Goal: Transaction & Acquisition: Purchase product/service

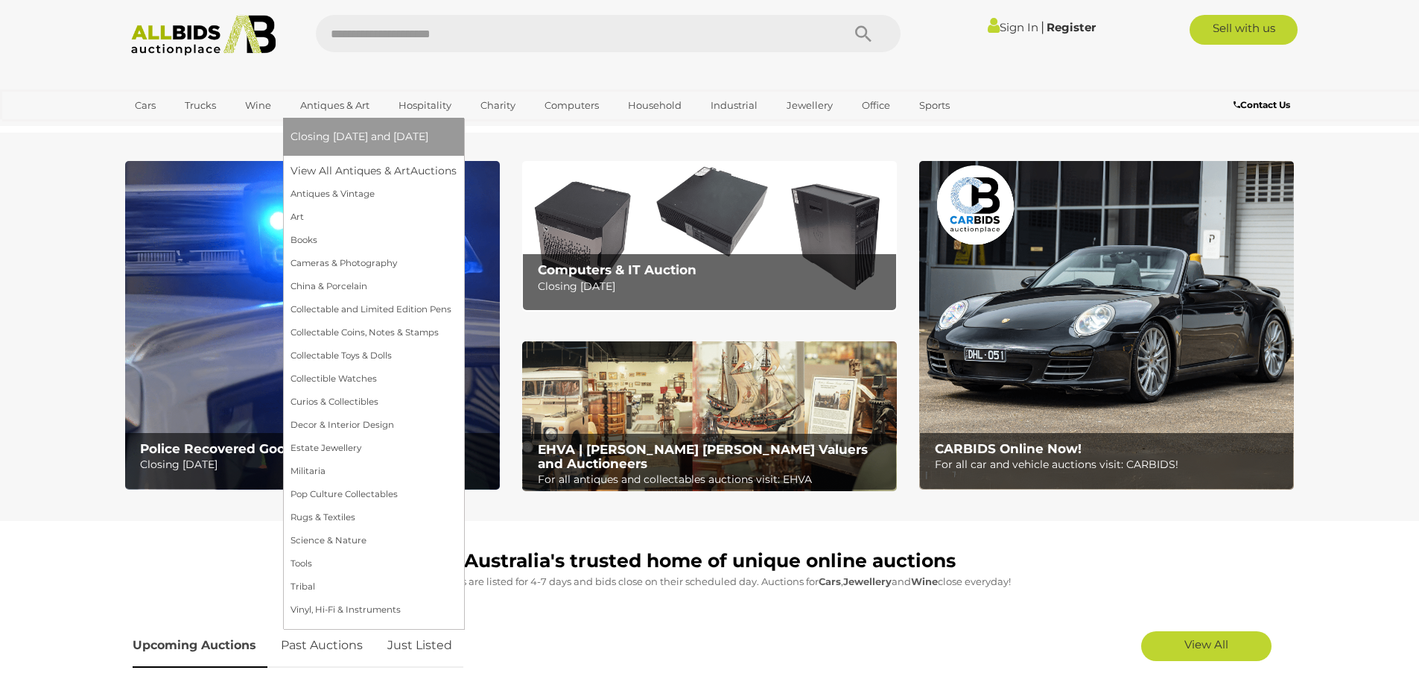
click at [332, 105] on link "Antiques & Art" at bounding box center [335, 105] width 89 height 25
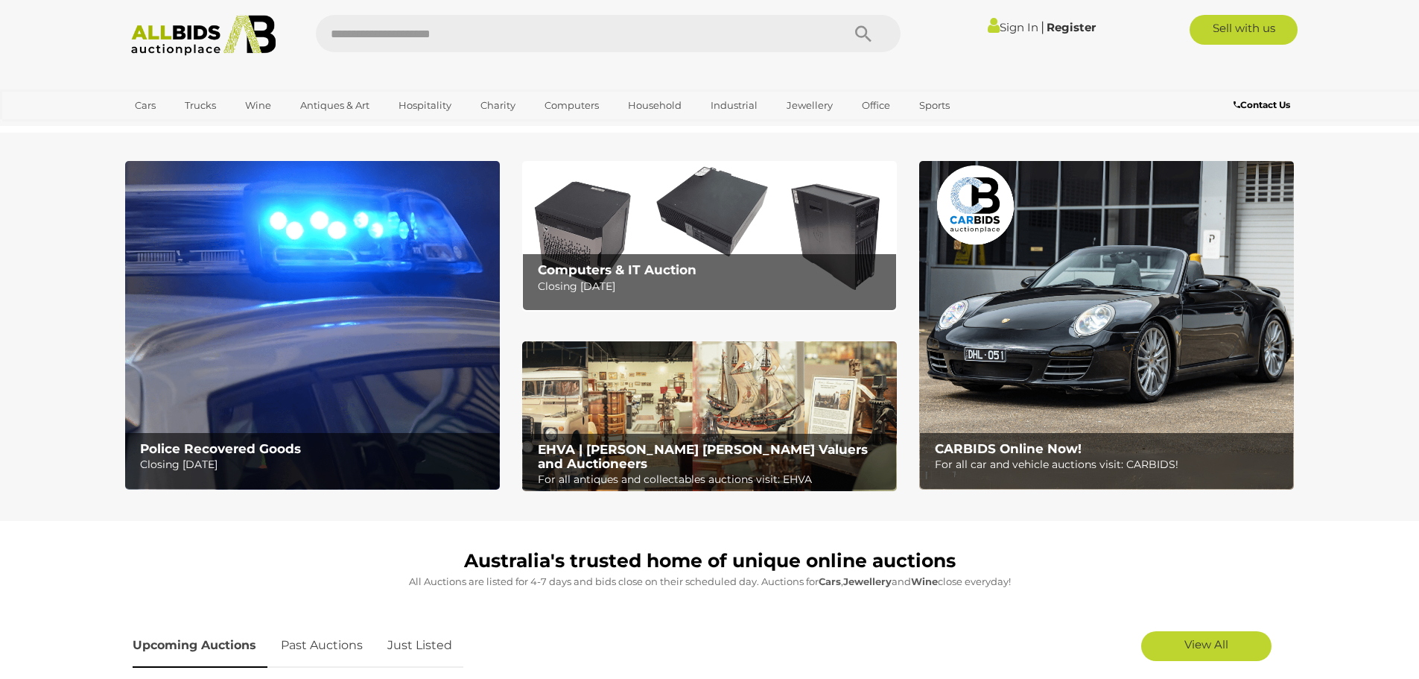
click at [649, 416] on img at bounding box center [709, 416] width 375 height 151
click at [356, 330] on img at bounding box center [312, 325] width 375 height 329
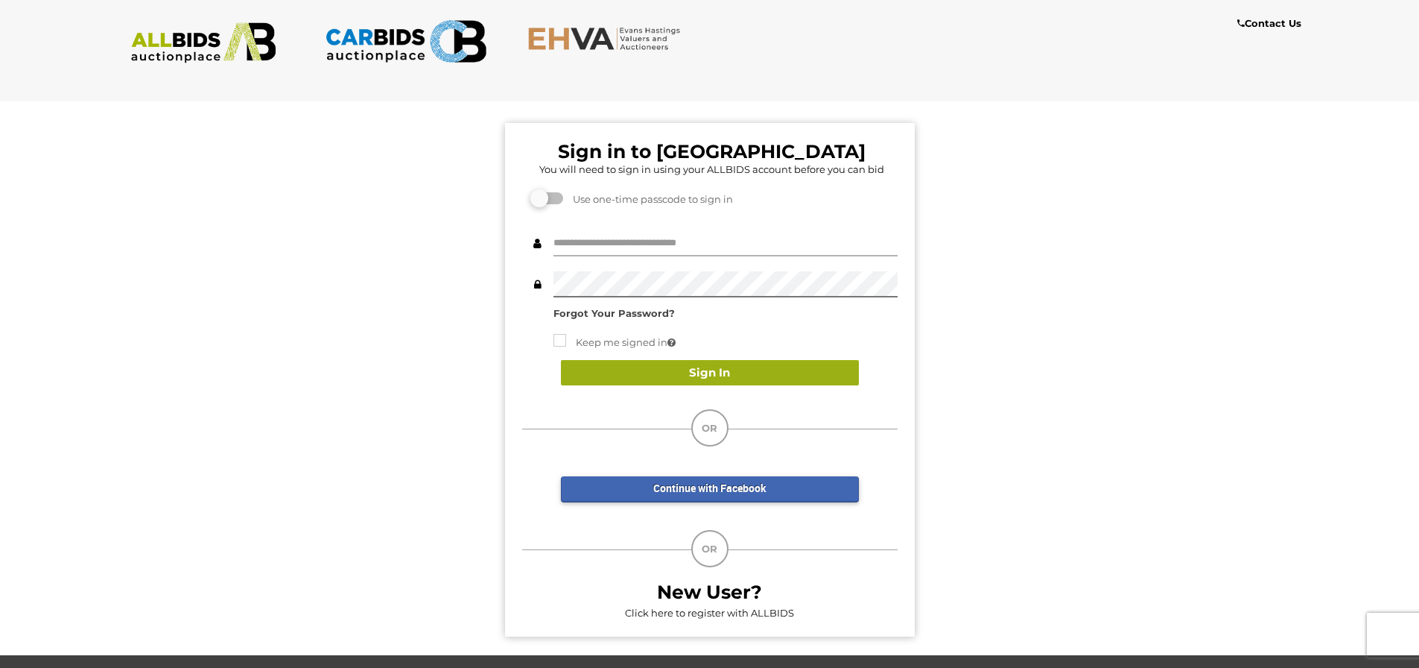
type input "**********"
click at [740, 363] on button "Sign In" at bounding box center [710, 373] width 298 height 26
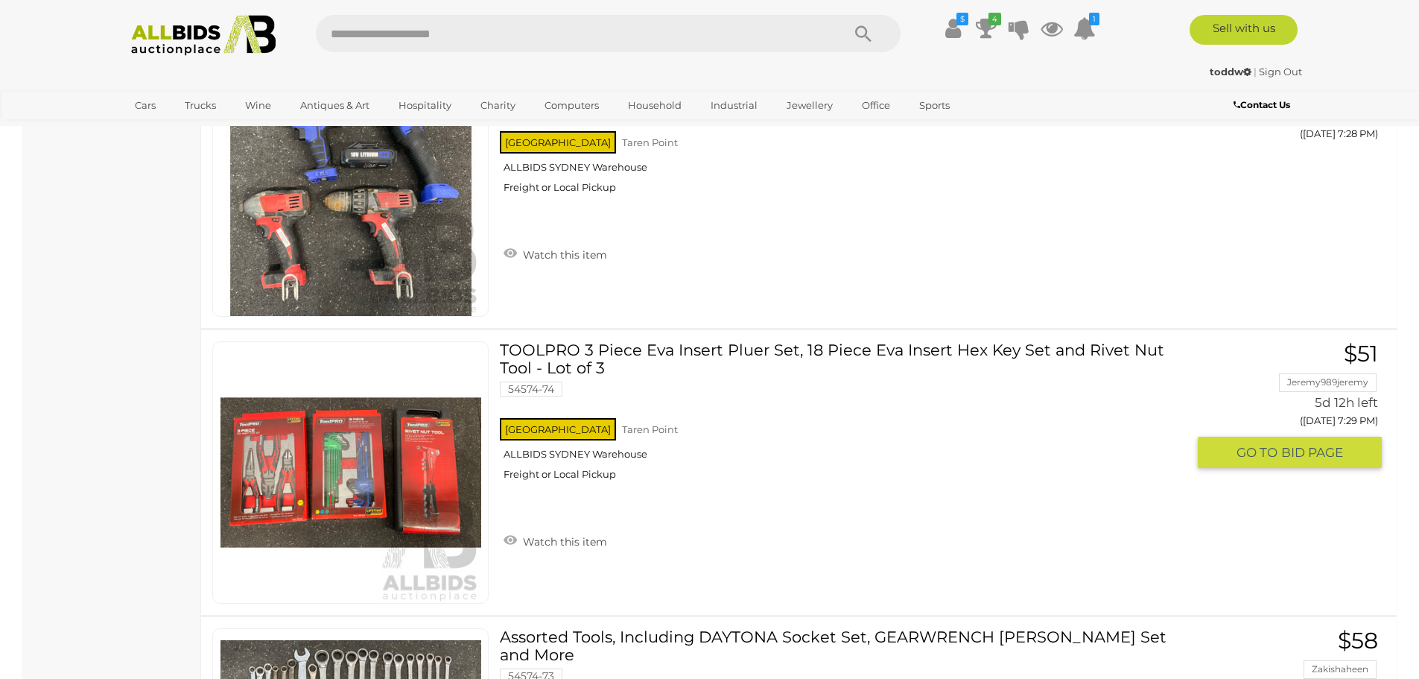
scroll to position [8568, 0]
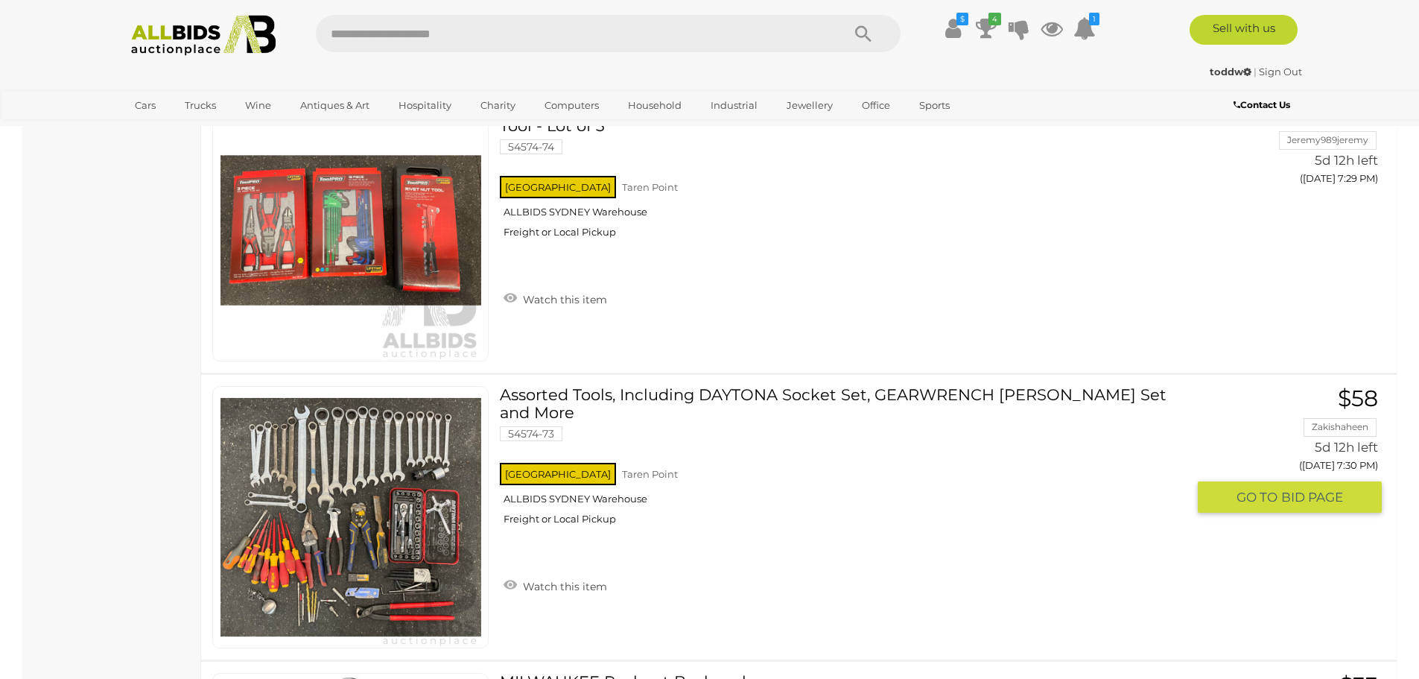
click at [348, 511] on link at bounding box center [350, 517] width 276 height 262
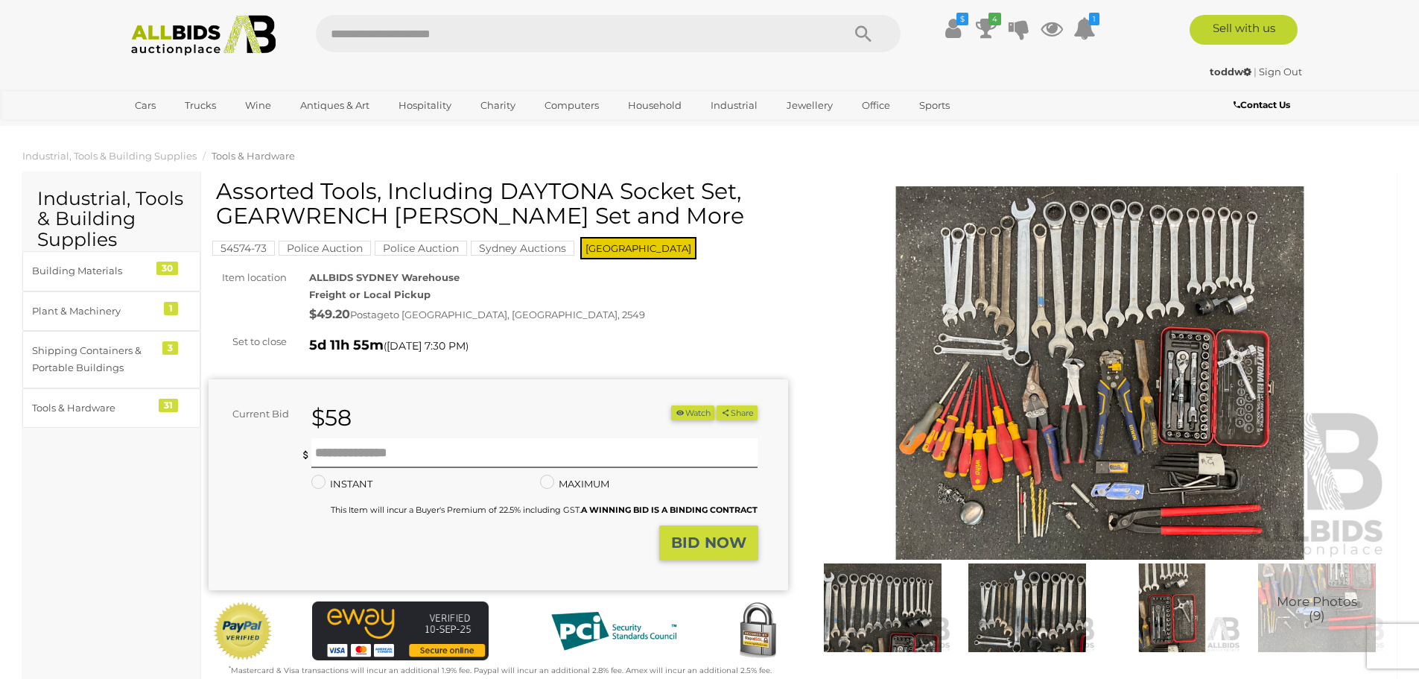
click at [1112, 375] on img at bounding box center [1101, 372] width 580 height 373
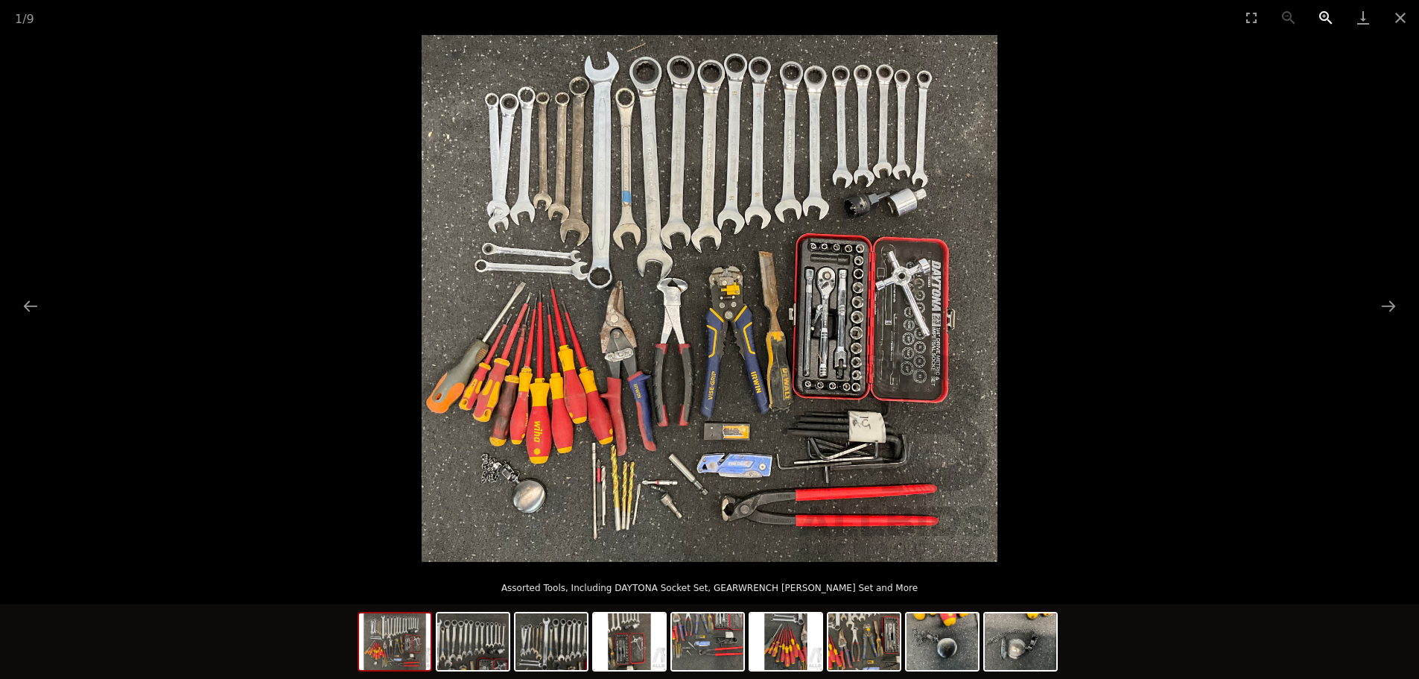
click at [1325, 16] on button "Zoom in" at bounding box center [1326, 17] width 37 height 35
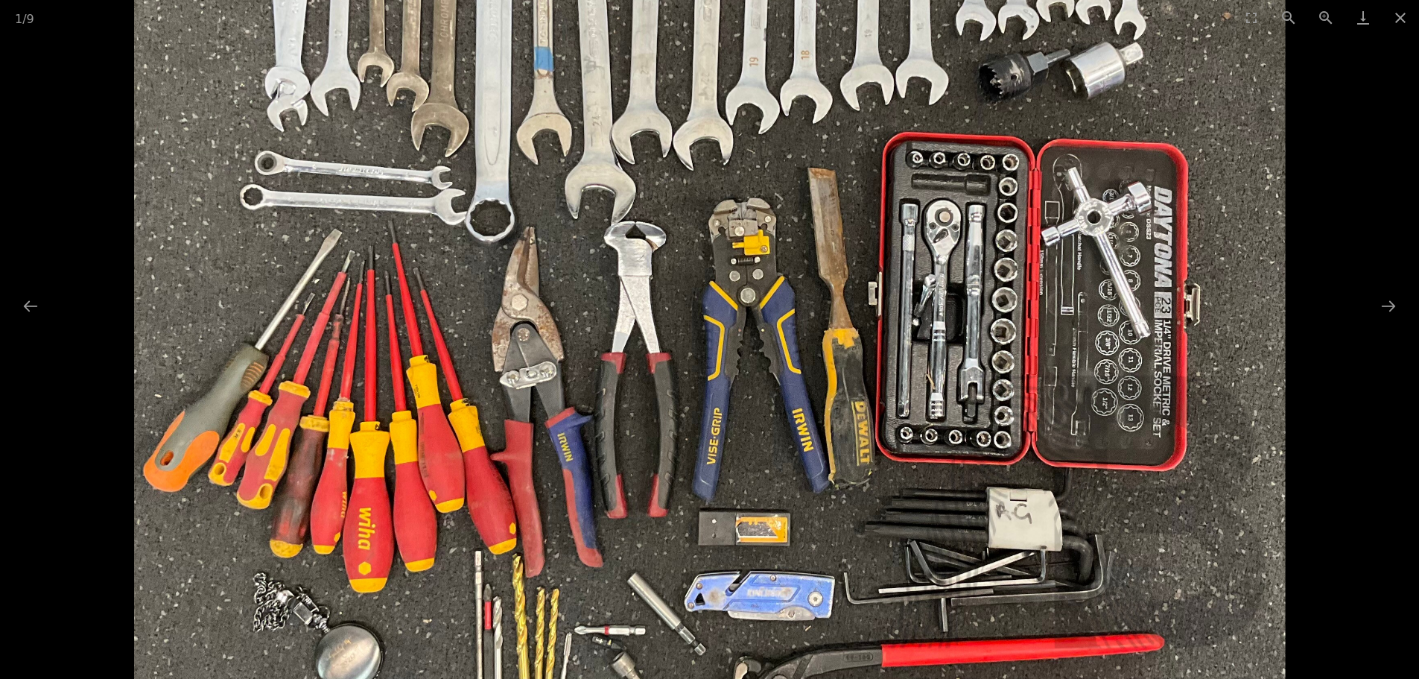
drag, startPoint x: 832, startPoint y: 238, endPoint x: 1162, endPoint y: 187, distance: 334.8
click at [1162, 187] on img at bounding box center [709, 262] width 1153 height 1054
click at [352, 636] on img at bounding box center [709, 263] width 1153 height 1054
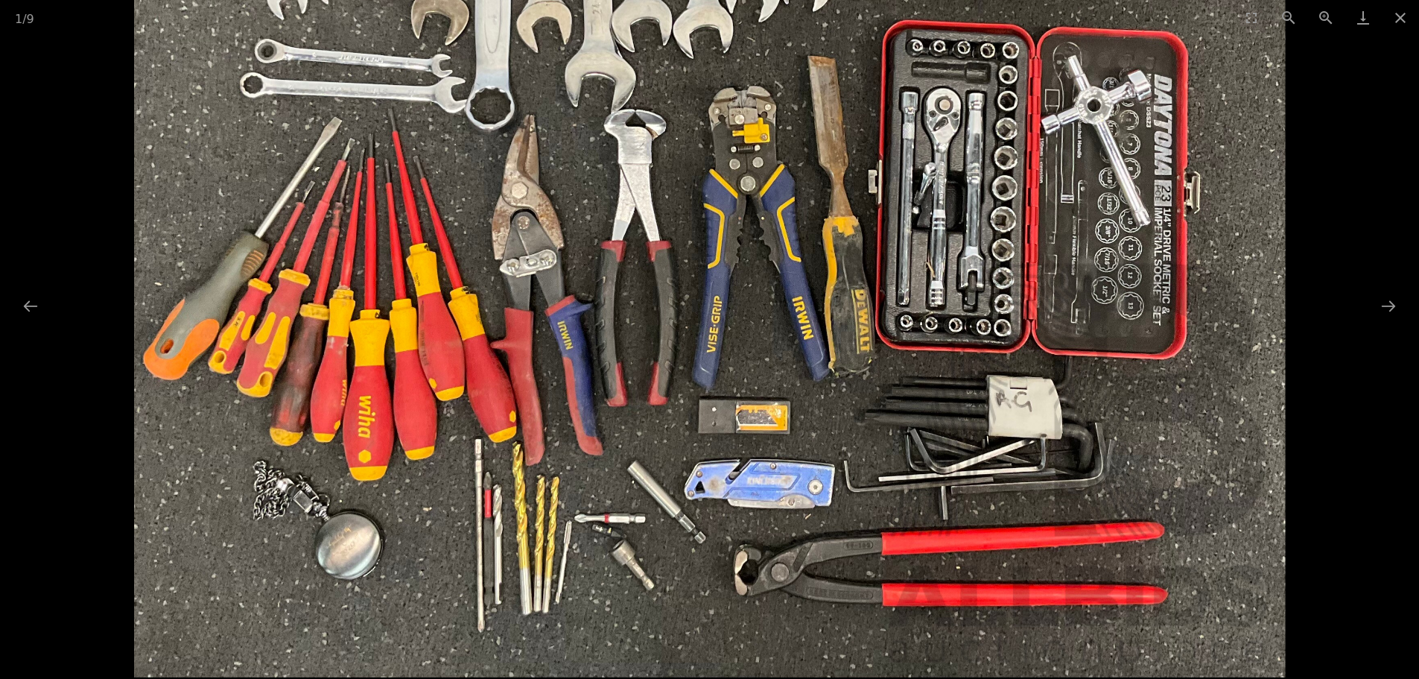
drag, startPoint x: 349, startPoint y: 646, endPoint x: 564, endPoint y: 526, distance: 246.5
click at [564, 526] on img at bounding box center [709, 151] width 1153 height 1054
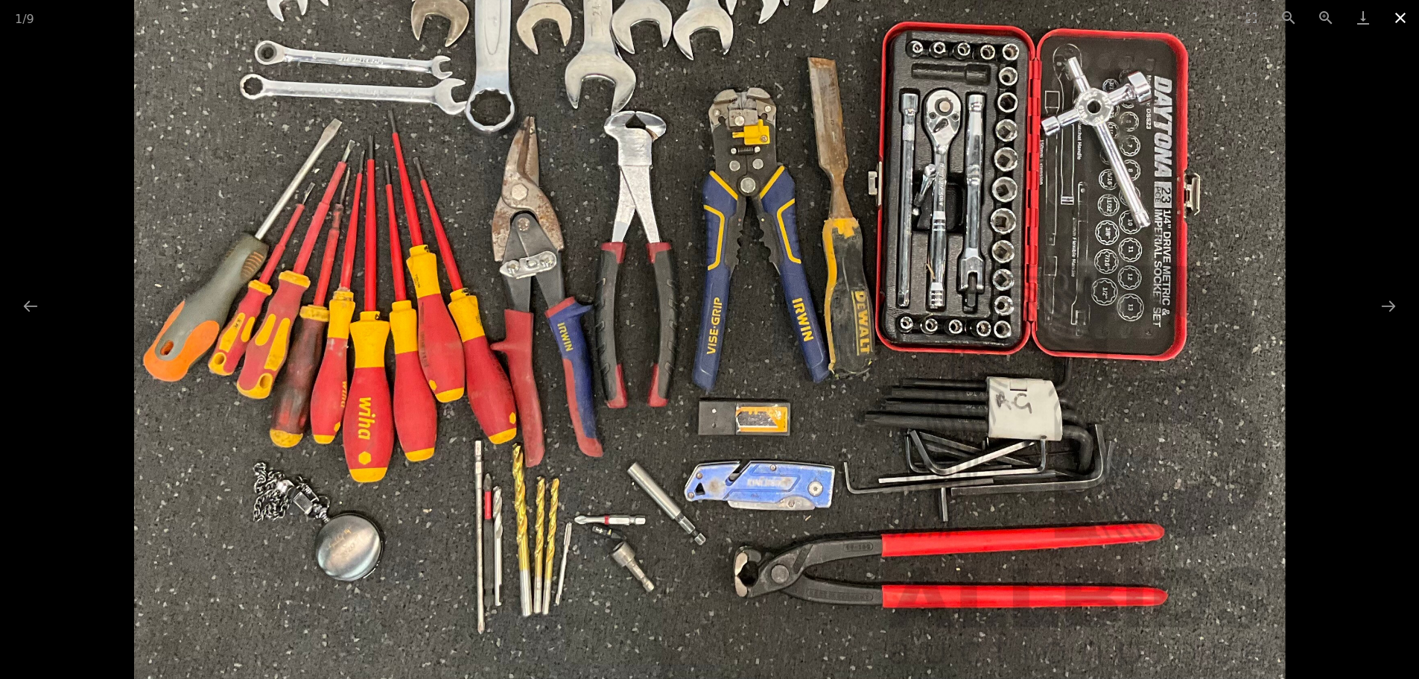
click at [1400, 13] on button "Close gallery" at bounding box center [1400, 17] width 37 height 35
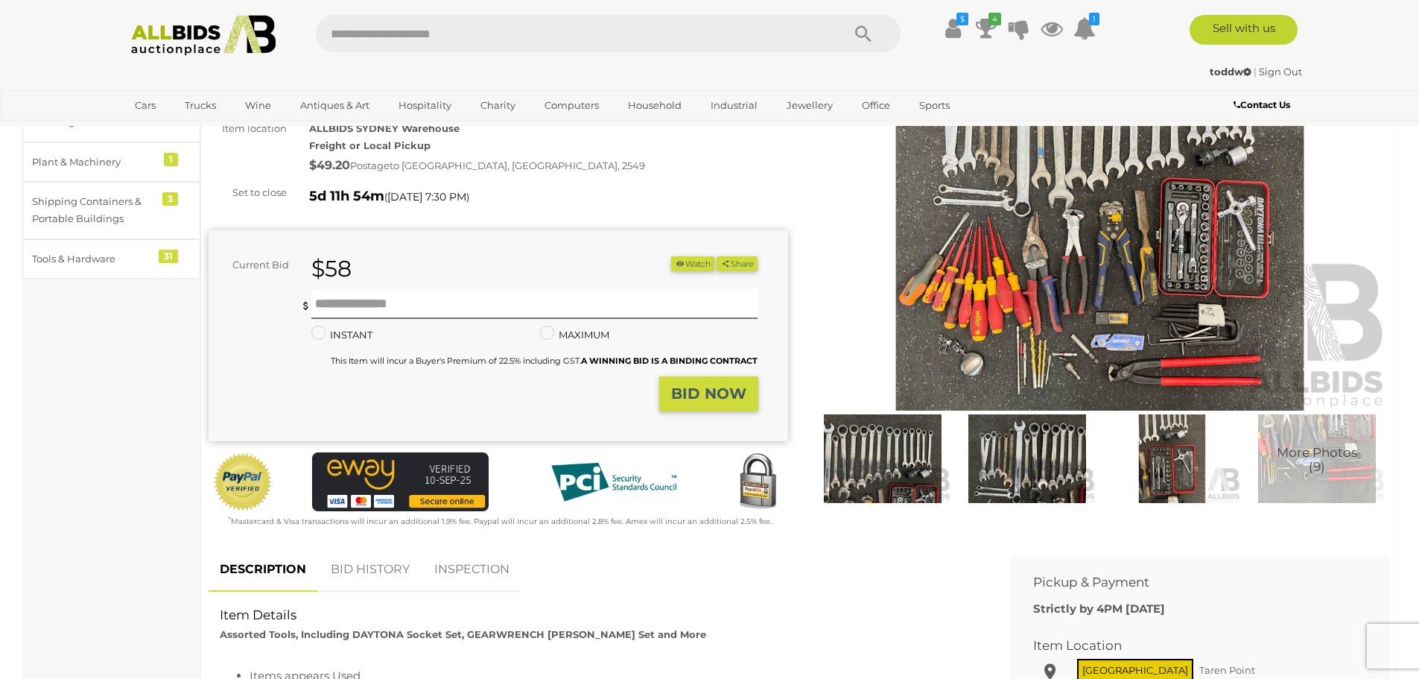
scroll to position [0, 0]
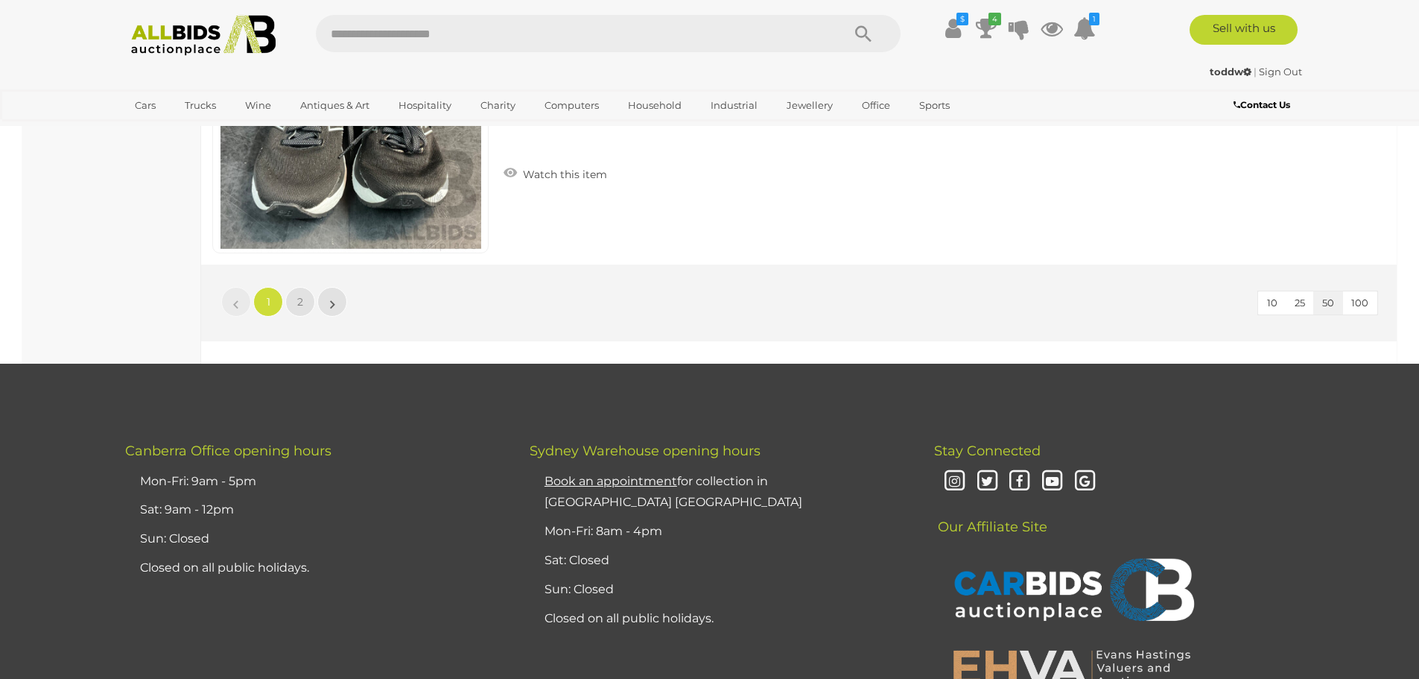
scroll to position [14453, 0]
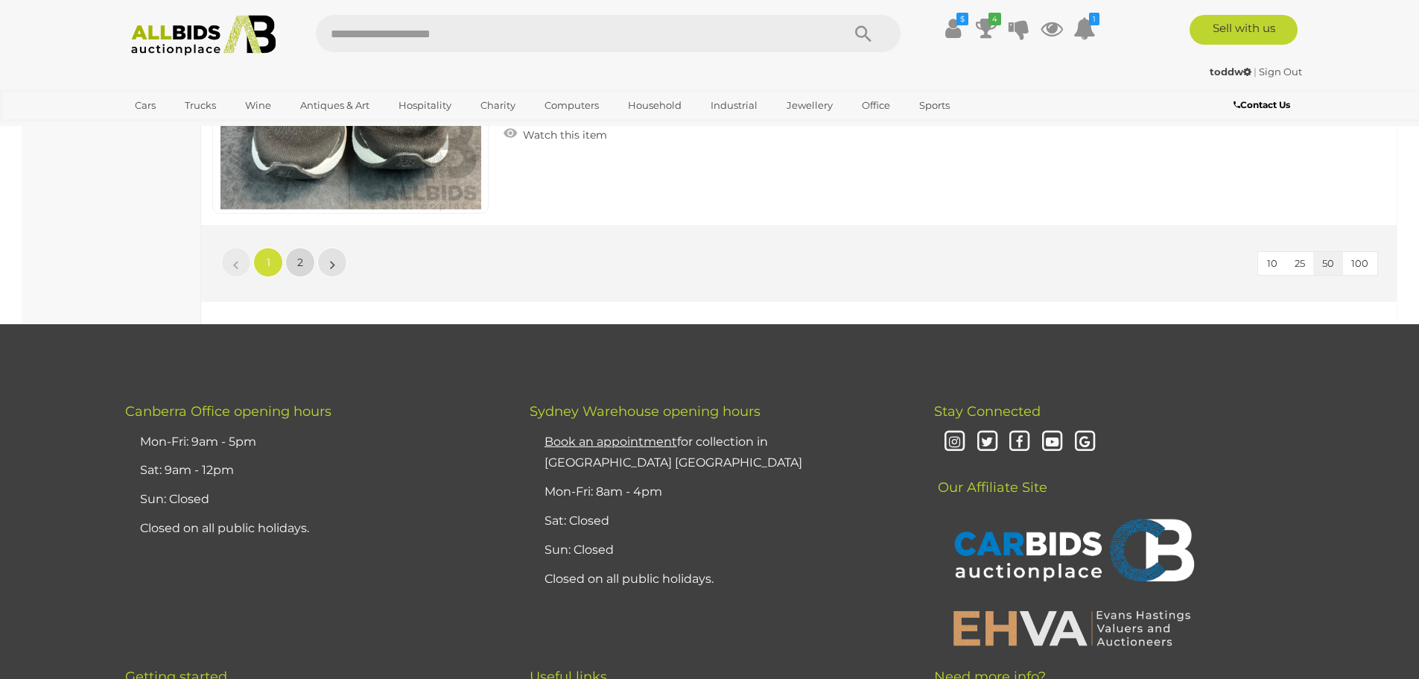
click at [294, 268] on link "2" at bounding box center [300, 262] width 30 height 30
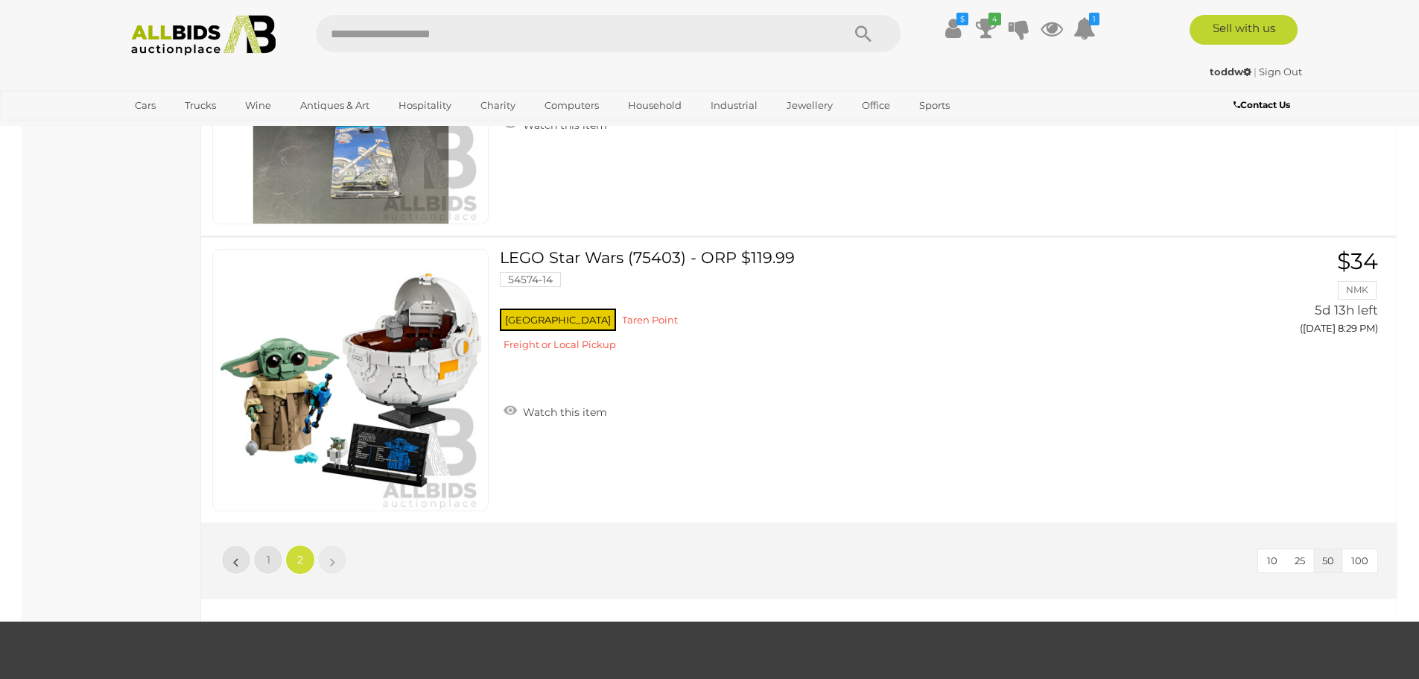
scroll to position [13076, 0]
